Goal: Navigation & Orientation: Find specific page/section

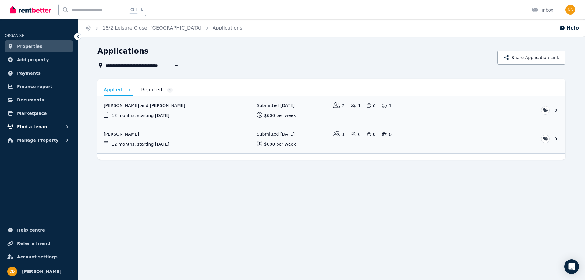
click at [52, 127] on button "Find a tenant" at bounding box center [39, 127] width 68 height 12
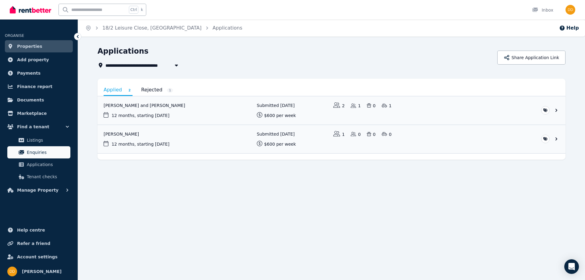
click at [42, 151] on span "Enquiries" at bounding box center [47, 152] width 41 height 7
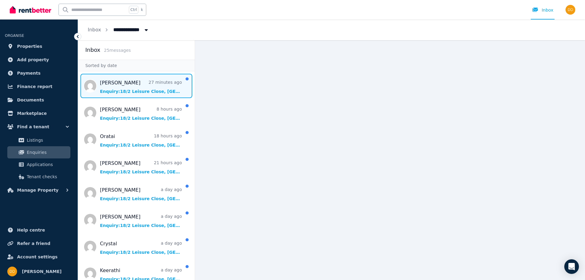
click at [134, 83] on span "Message list" at bounding box center [136, 86] width 117 height 24
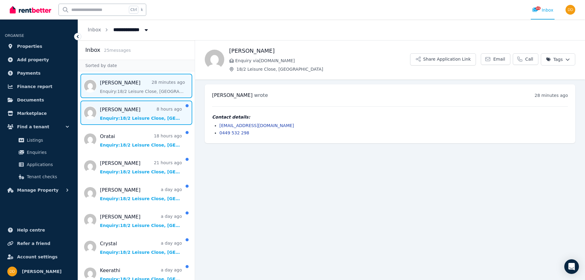
click at [136, 110] on span "Message list" at bounding box center [136, 113] width 117 height 24
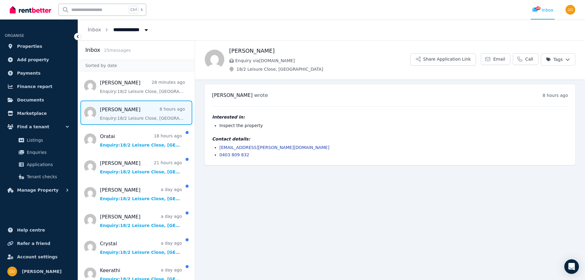
click at [145, 30] on icon "Breadcrumb" at bounding box center [146, 30] width 3 height 2
click at [149, 53] on span "18/2 Leisure Close, [GEOGRAPHIC_DATA]" at bounding box center [144, 54] width 62 height 6
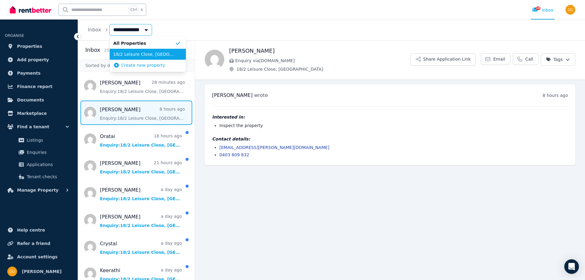
type input "**********"
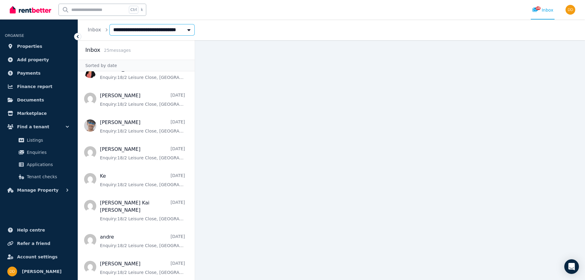
scroll to position [471, 0]
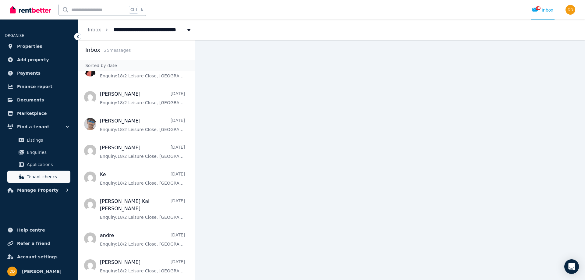
click at [51, 173] on span "Tenant checks" at bounding box center [47, 176] width 41 height 7
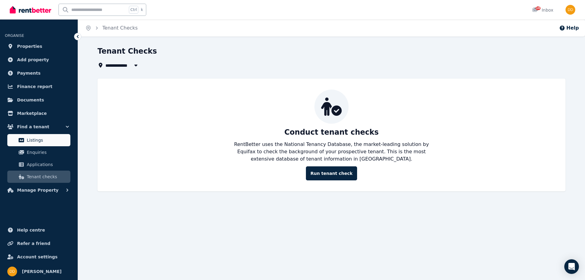
click at [51, 141] on span "Listings" at bounding box center [47, 140] width 41 height 7
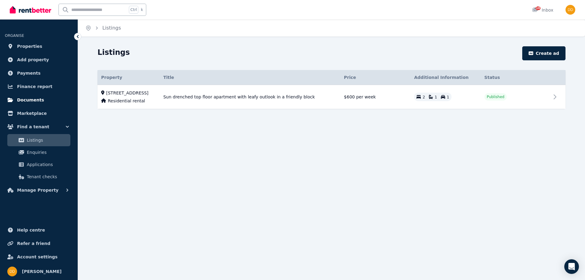
click at [63, 98] on link "Documents" at bounding box center [39, 100] width 68 height 12
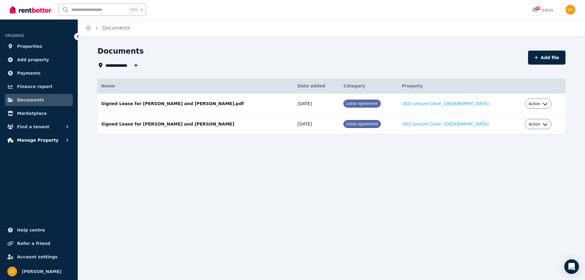
click at [66, 137] on icon "button" at bounding box center [67, 140] width 6 height 6
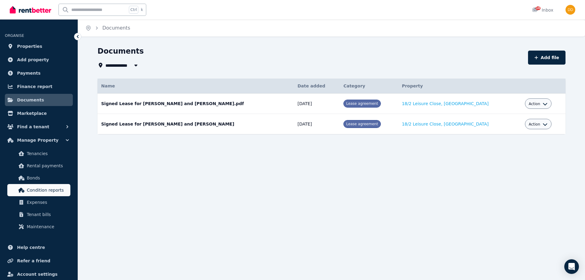
click at [58, 190] on span "Condition reports" at bounding box center [47, 189] width 41 height 7
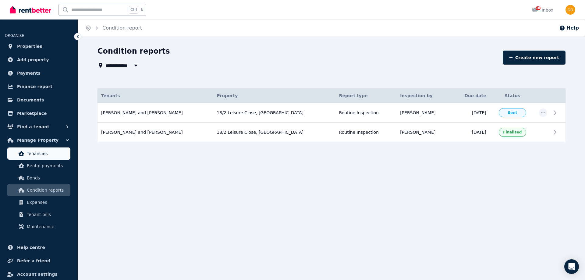
click at [49, 153] on span "Tenancies" at bounding box center [47, 153] width 41 height 7
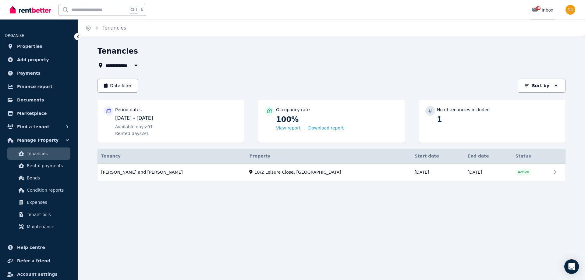
click at [538, 10] on span "10" at bounding box center [538, 8] width 5 height 4
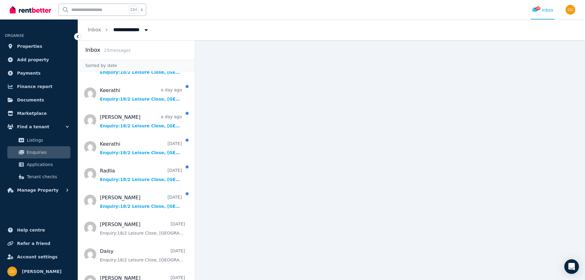
scroll to position [471, 0]
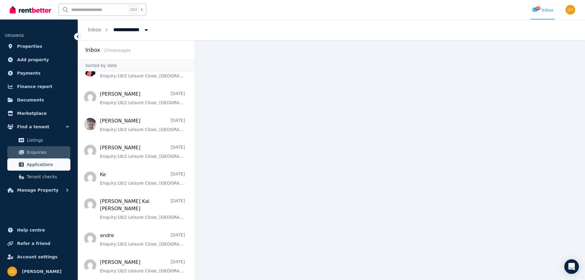
click at [43, 163] on span "Applications" at bounding box center [47, 164] width 41 height 7
